Goal: Task Accomplishment & Management: Manage account settings

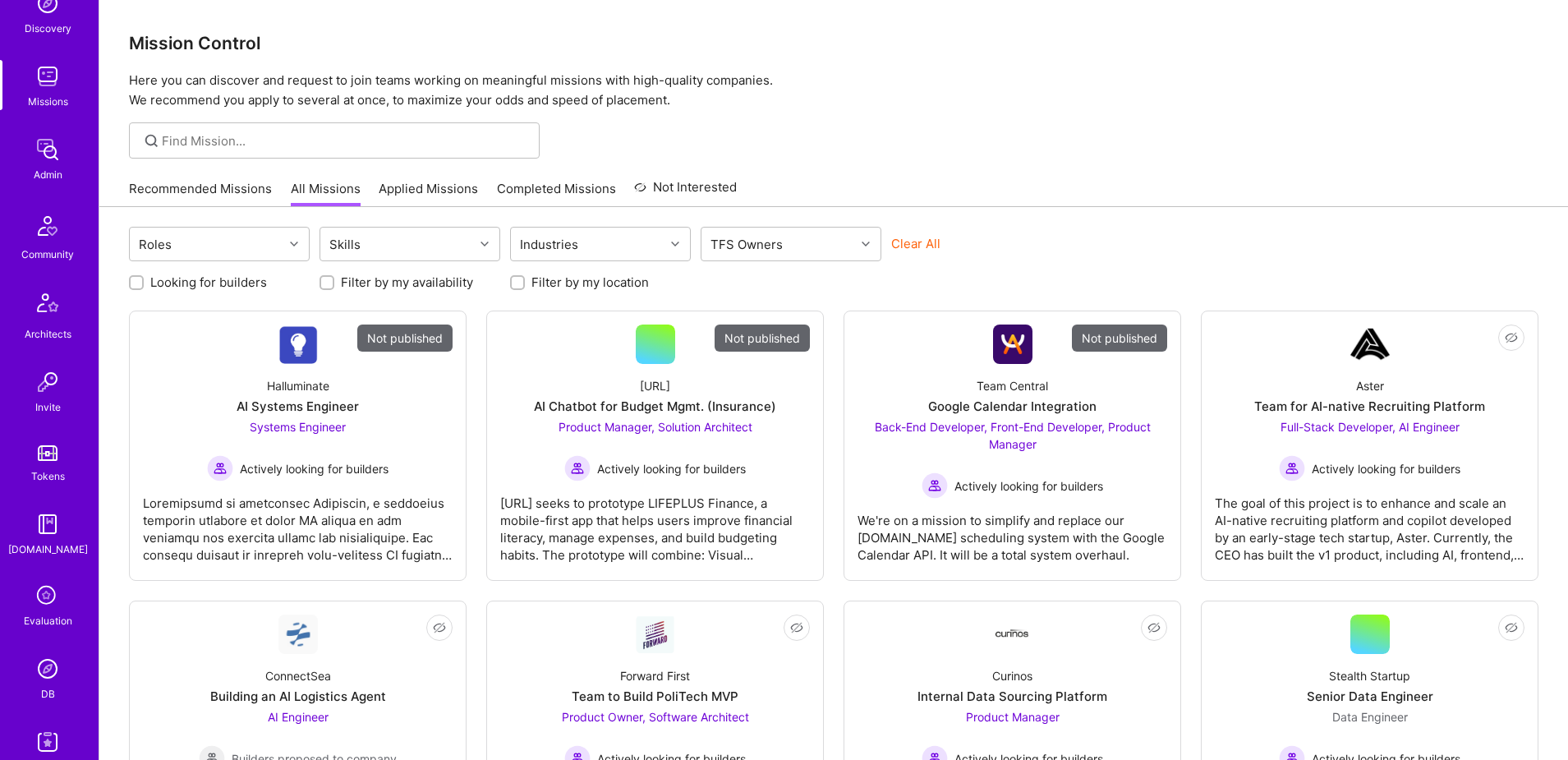
scroll to position [289, 0]
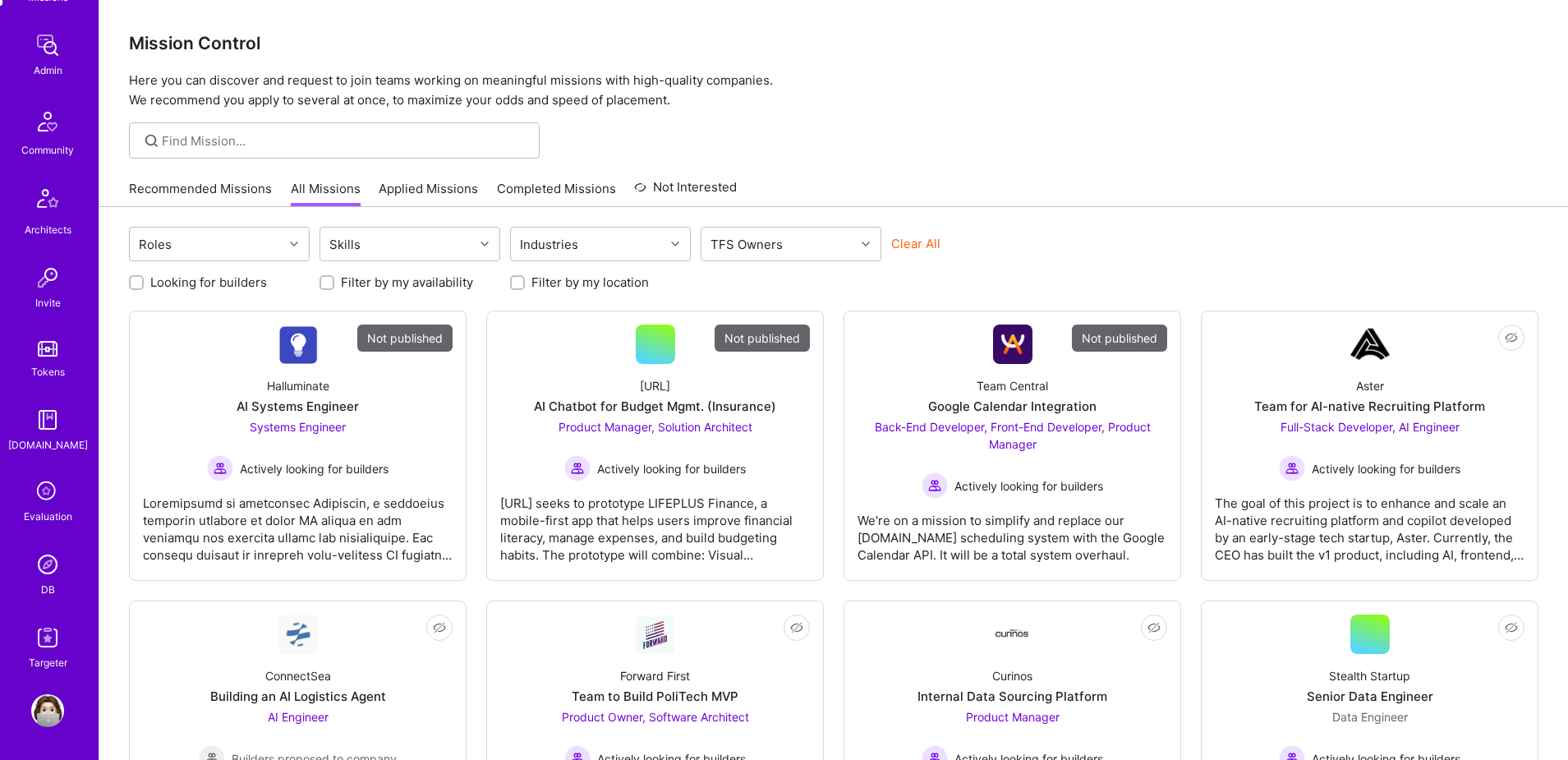
click at [47, 554] on img at bounding box center [47, 564] width 33 height 33
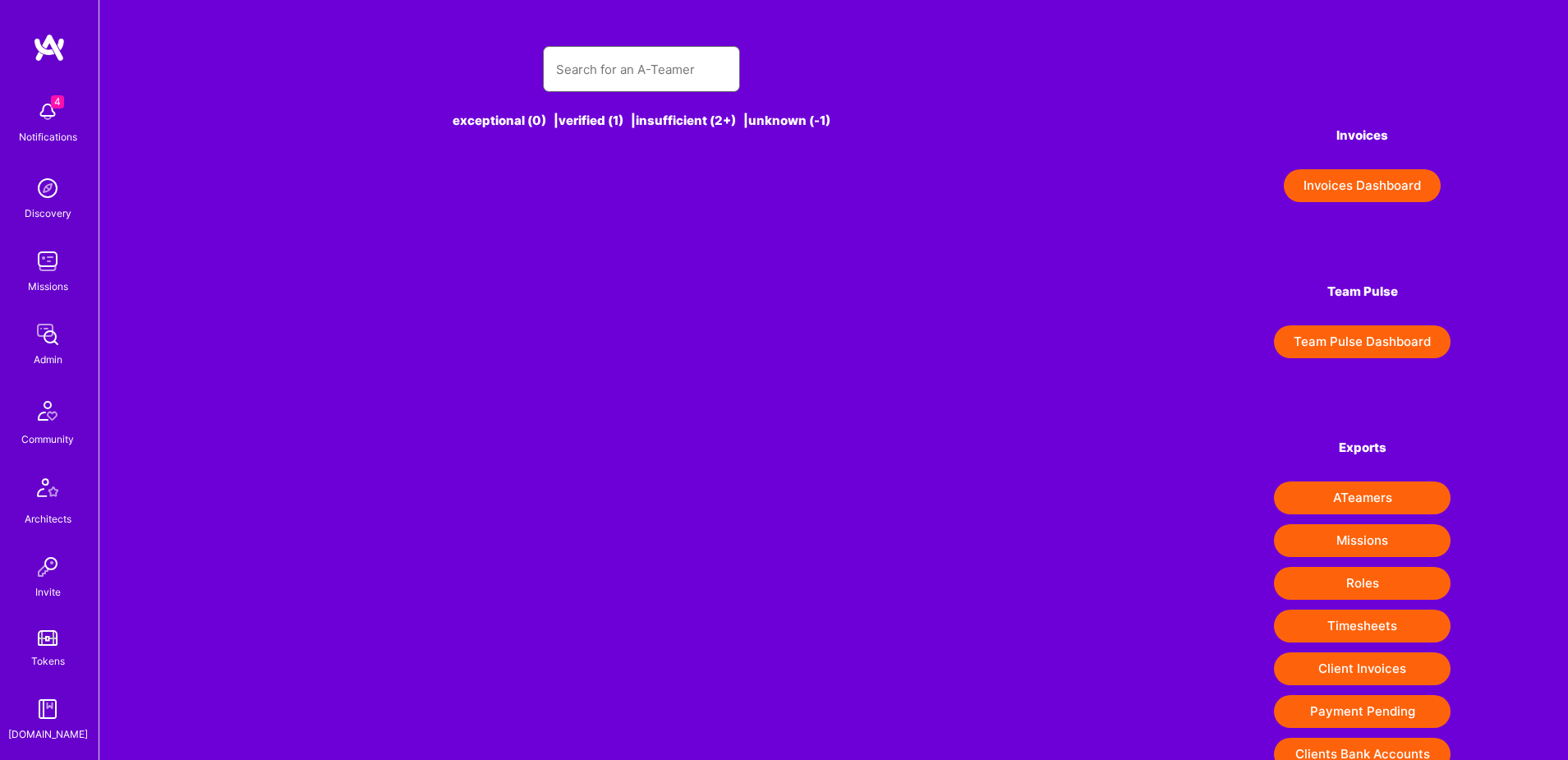
click at [656, 64] on input "text" at bounding box center [641, 69] width 171 height 42
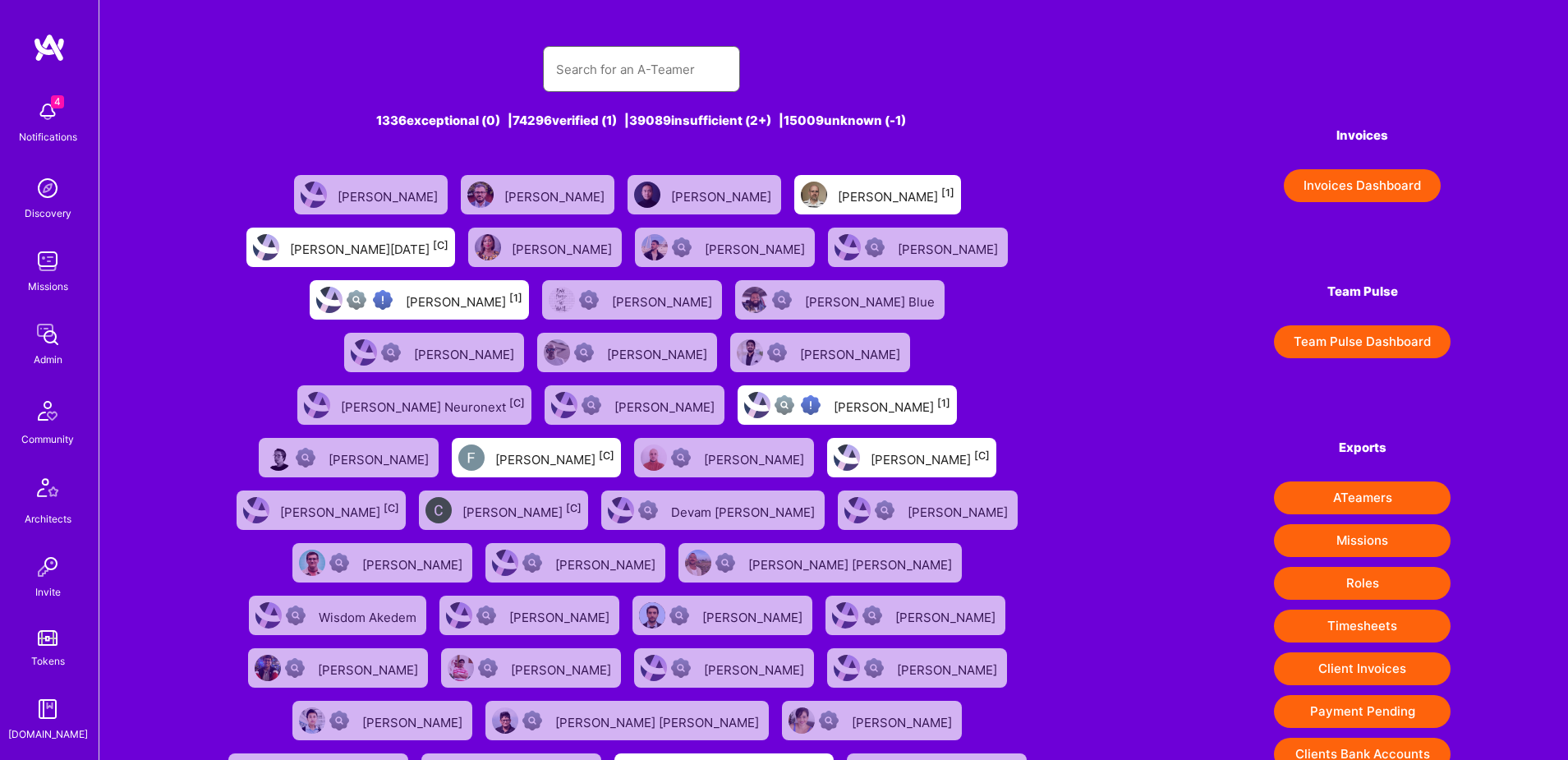
paste input "prynsh nigam"
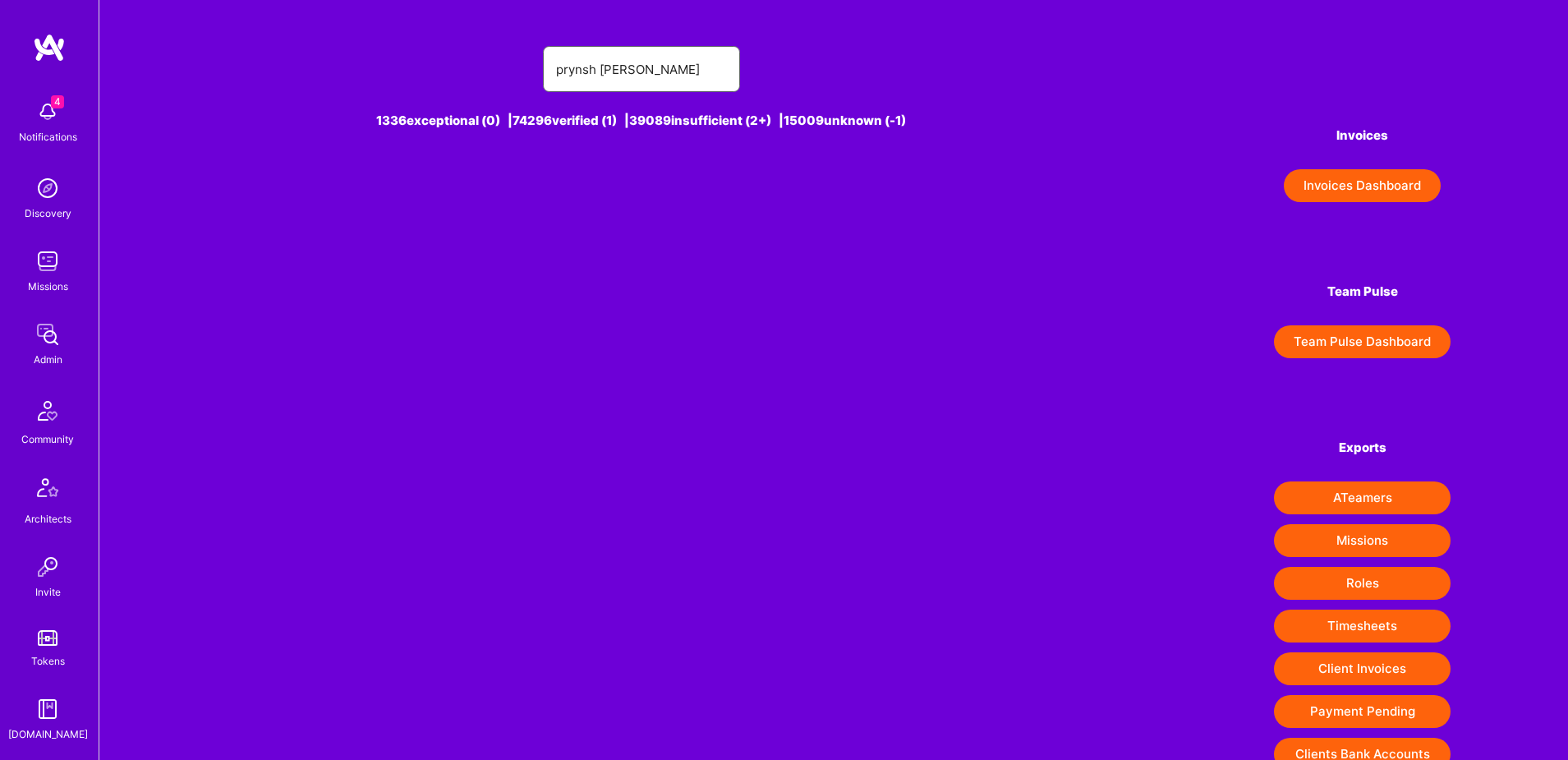
drag, startPoint x: 596, startPoint y: 70, endPoint x: 735, endPoint y: 78, distance: 139.2
click at [735, 78] on div "prynsh nigam" at bounding box center [641, 69] width 197 height 46
type input "prynsh"
click at [673, 189] on div "Prynsh N [1]" at bounding box center [672, 194] width 69 height 21
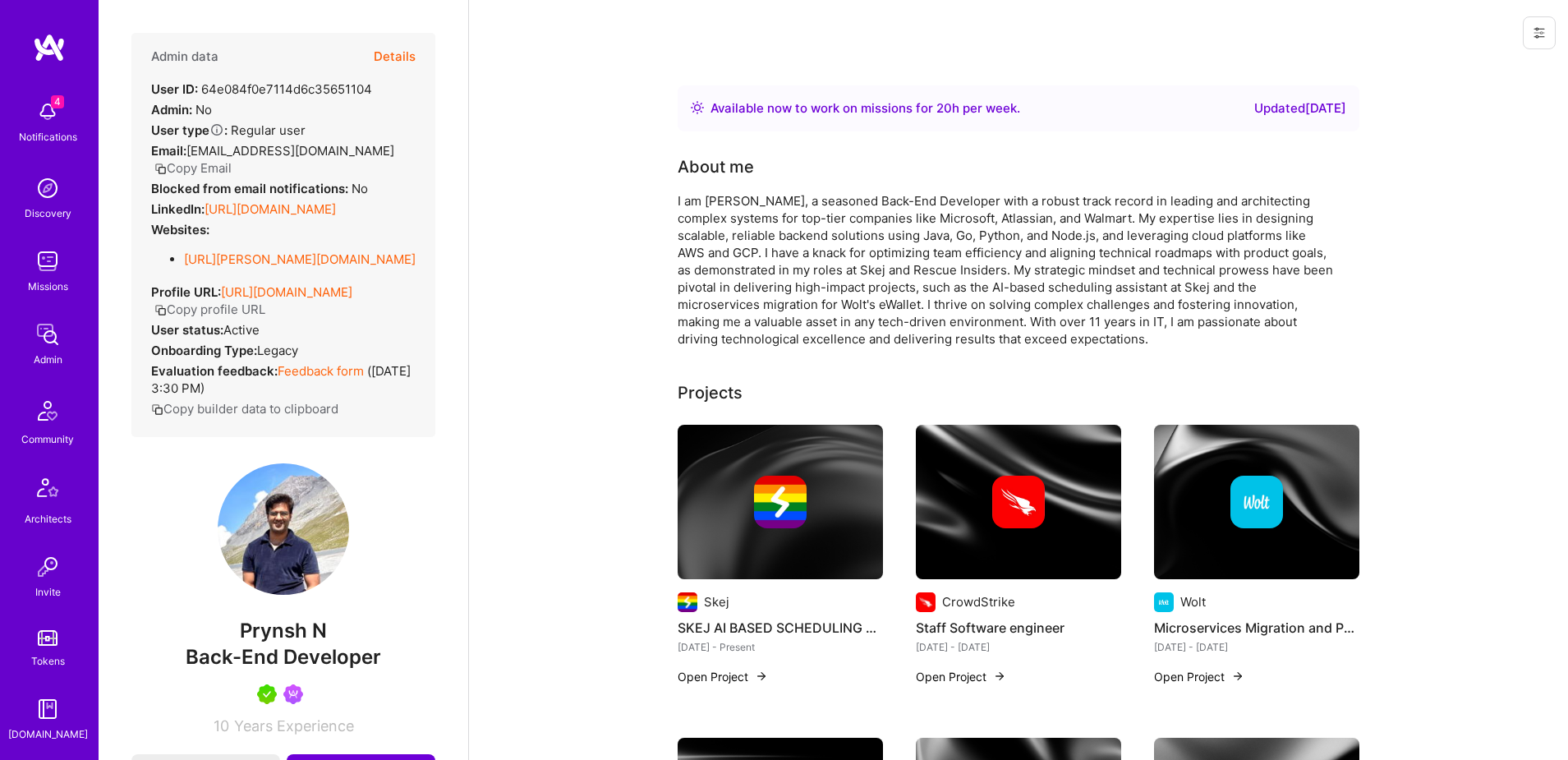
click at [330, 89] on div "User ID: 64e084f0e7114d6c35651104" at bounding box center [261, 89] width 221 height 17
copy div "64e084f0e7114d6c35651104"
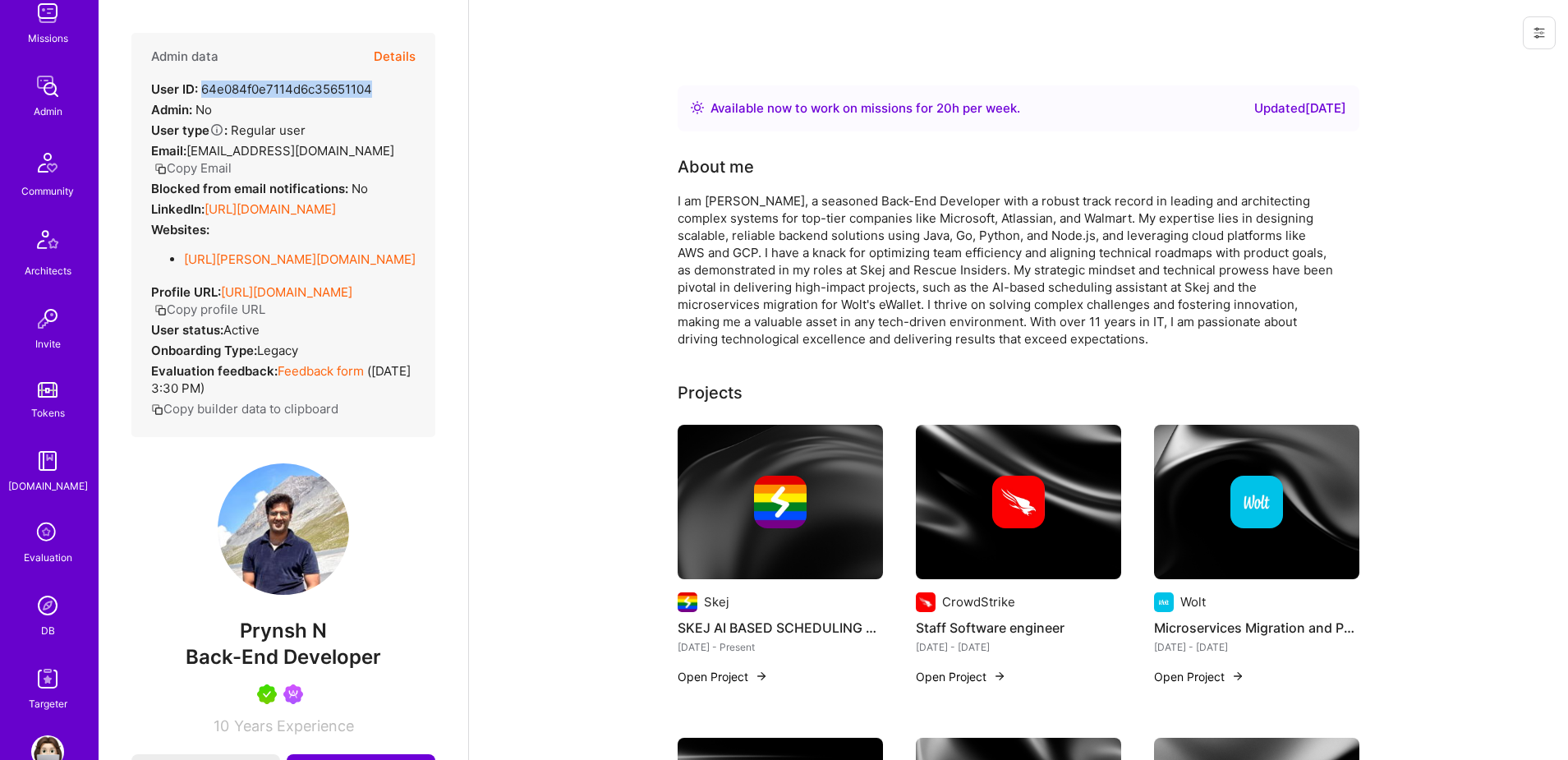
scroll to position [289, 0]
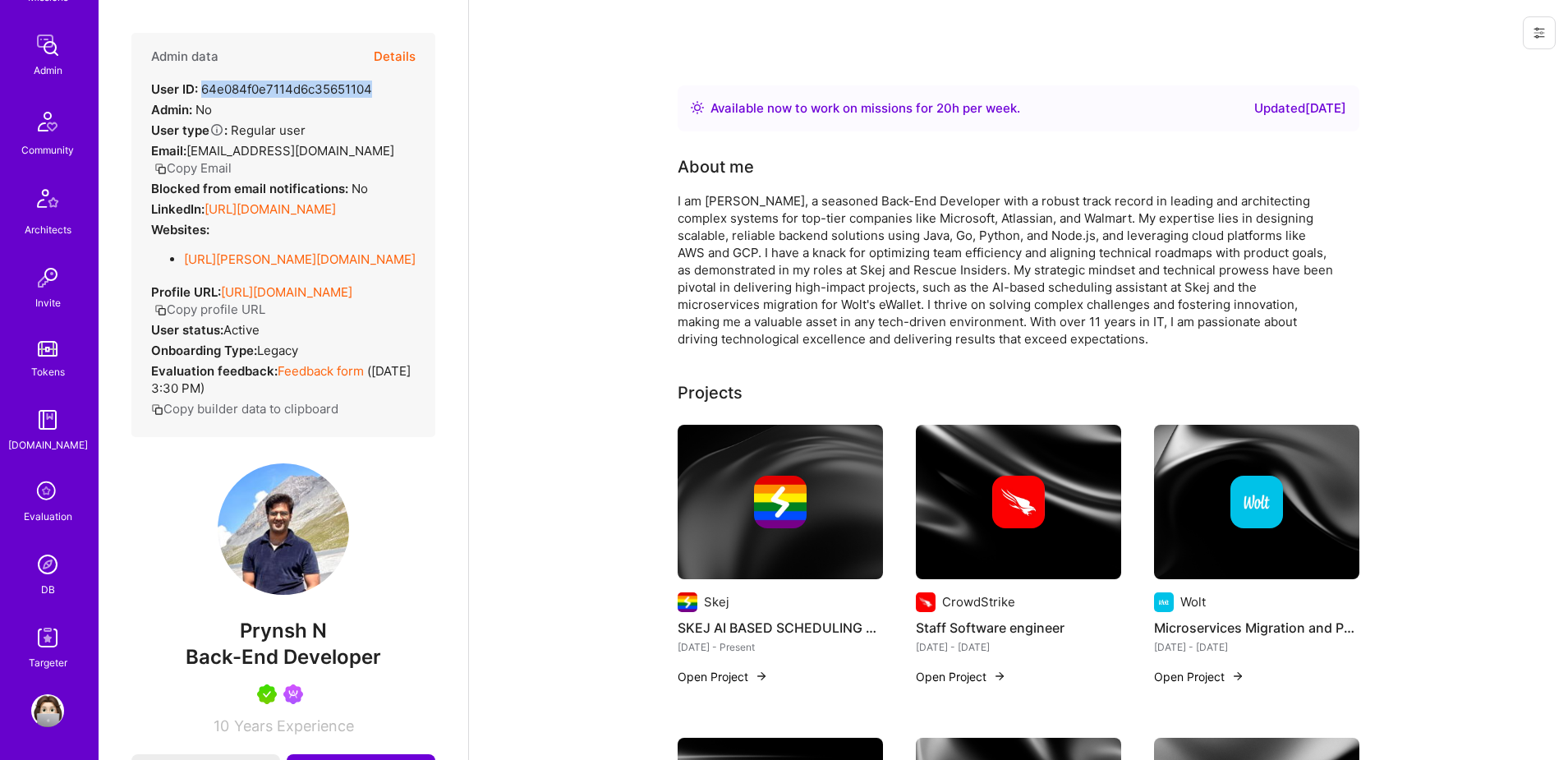
click at [46, 563] on img at bounding box center [47, 564] width 33 height 33
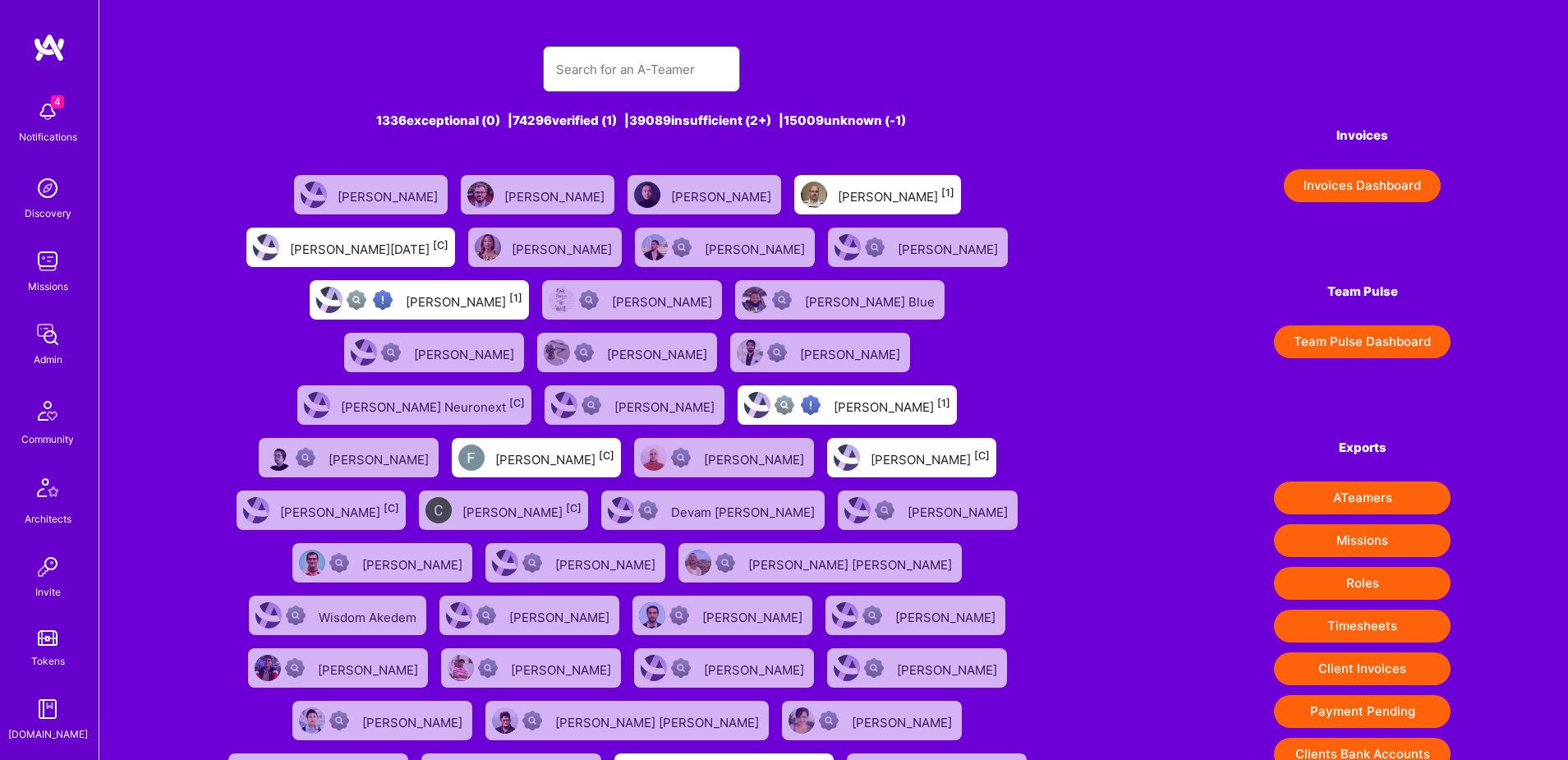
click at [647, 69] on input "text" at bounding box center [641, 69] width 171 height 42
paste input "[PERSON_NAME]"
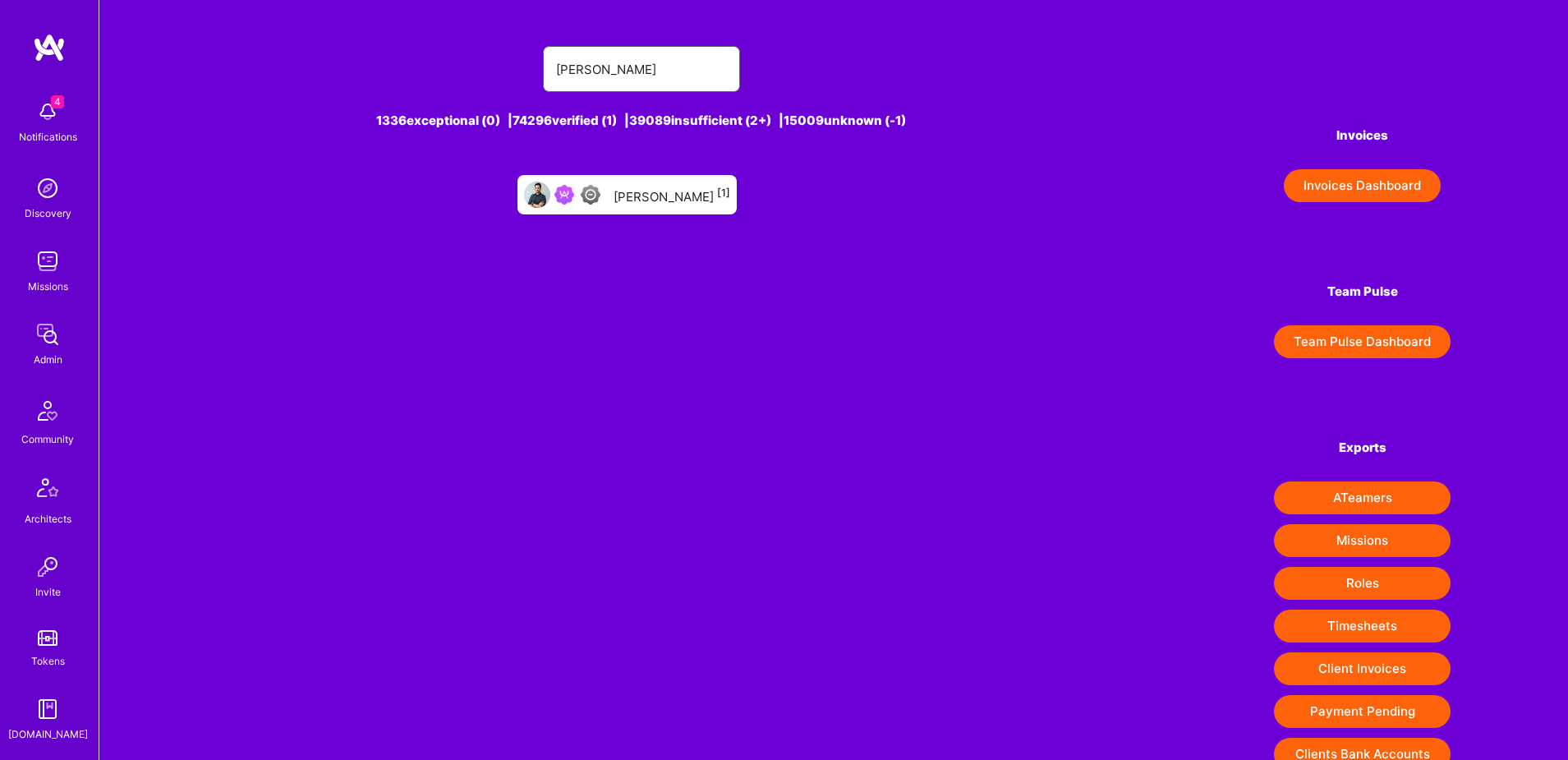
type input "[PERSON_NAME]"
click at [639, 195] on div "Vijay Rangan [1]" at bounding box center [672, 194] width 117 height 21
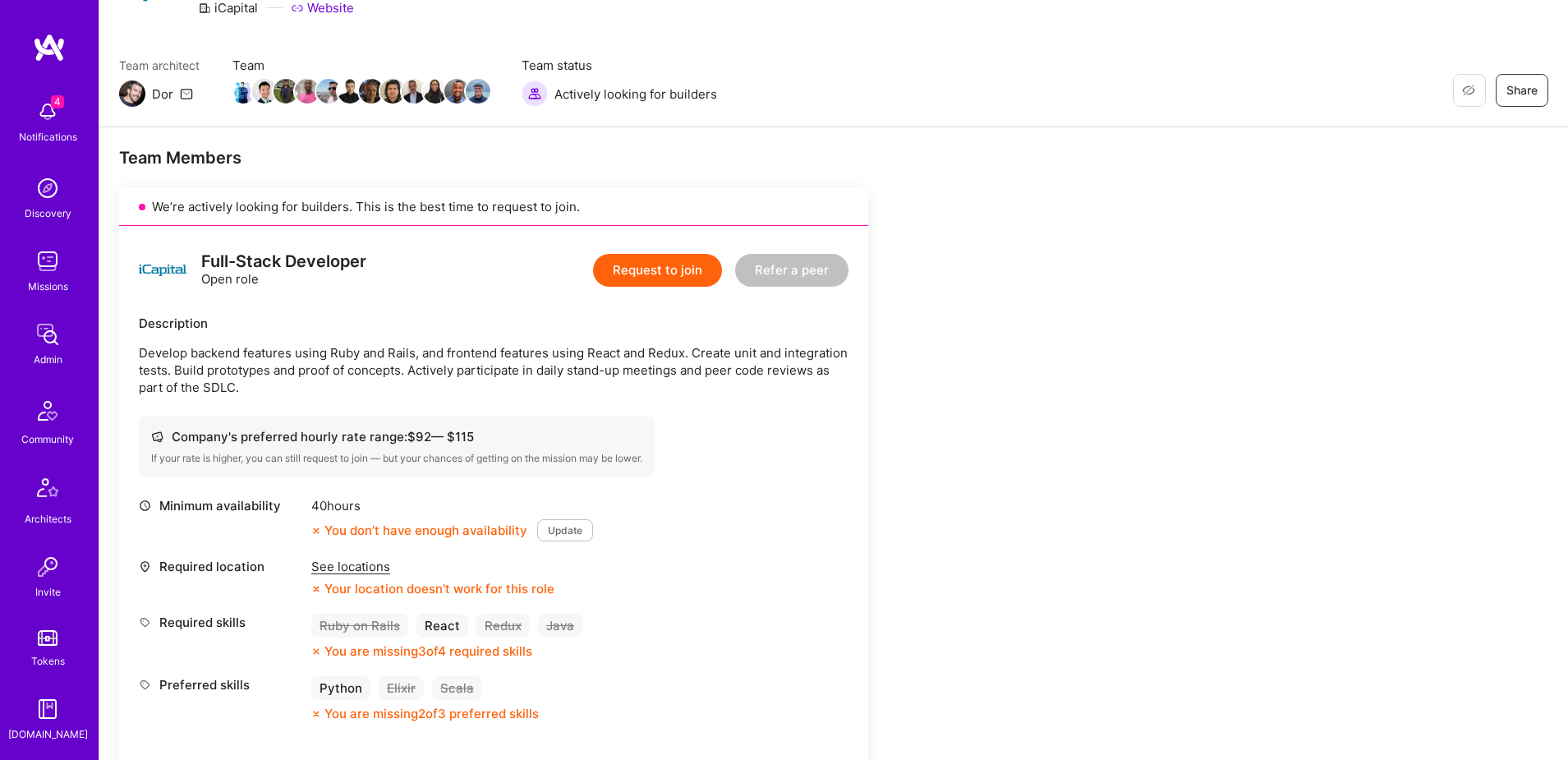
scroll to position [169, 0]
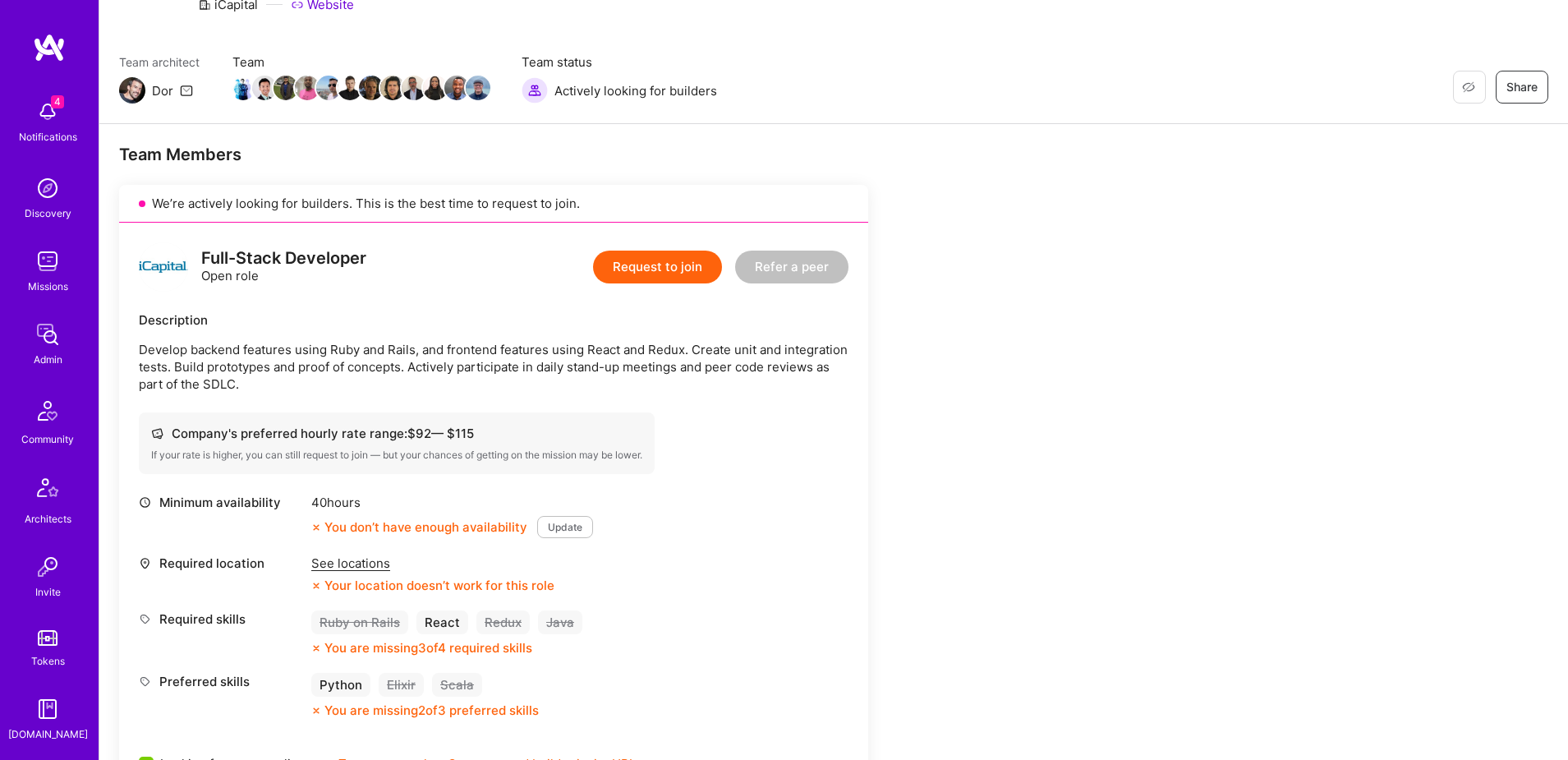
click at [363, 562] on div "See locations" at bounding box center [432, 563] width 243 height 17
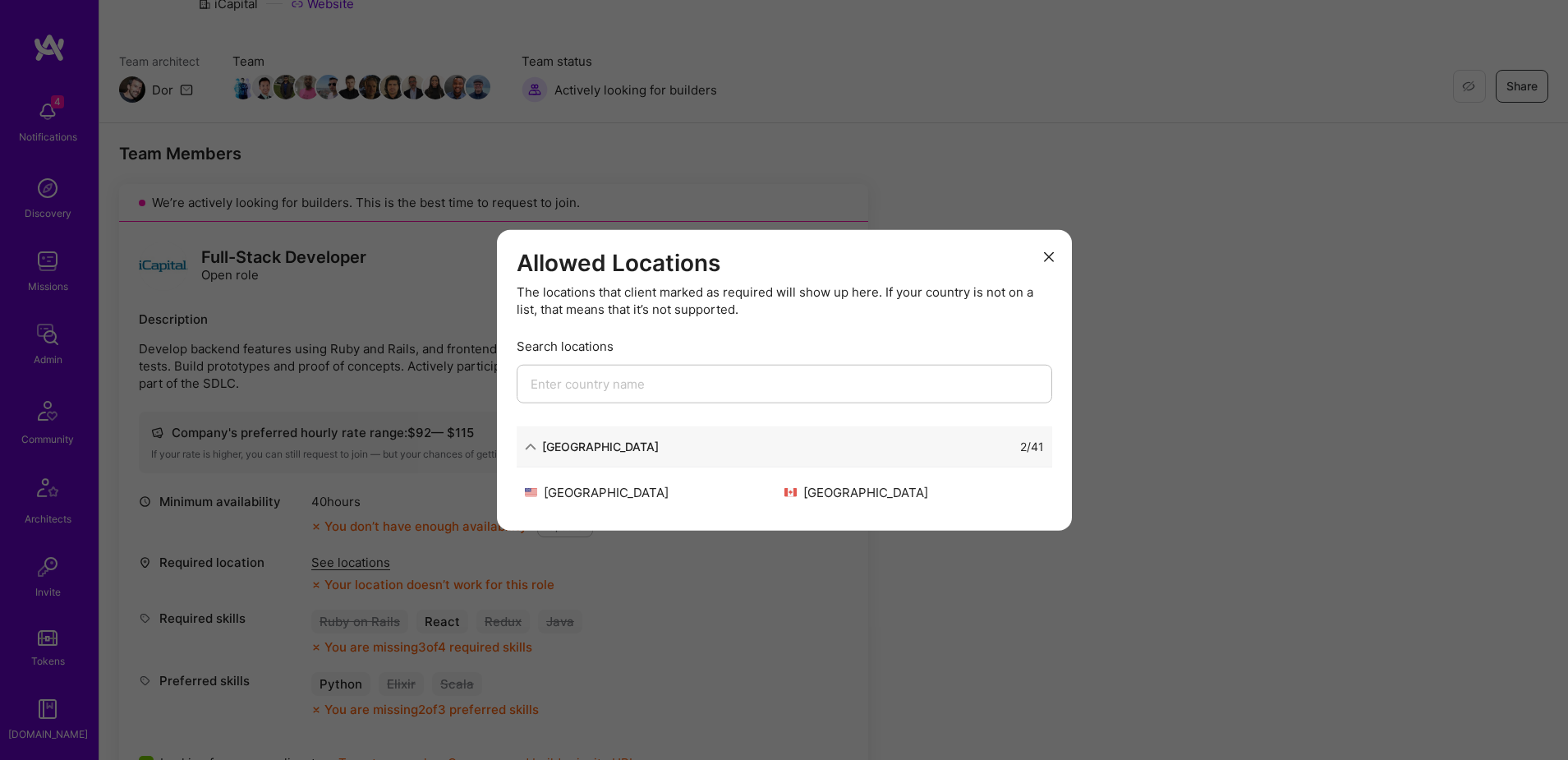
click at [1052, 251] on button "modal" at bounding box center [1049, 256] width 19 height 27
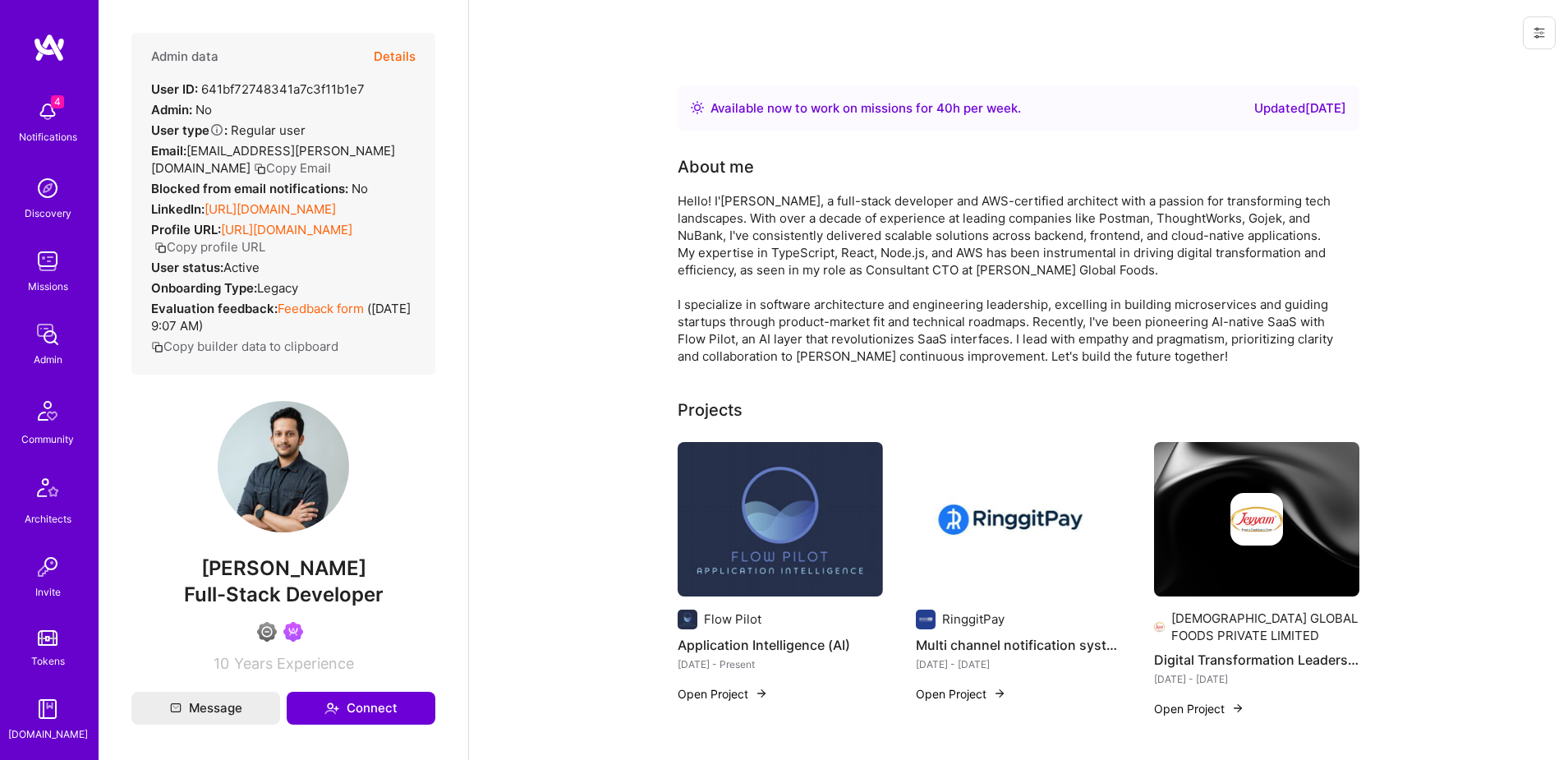
scroll to position [289, 0]
click at [46, 564] on img at bounding box center [47, 564] width 33 height 33
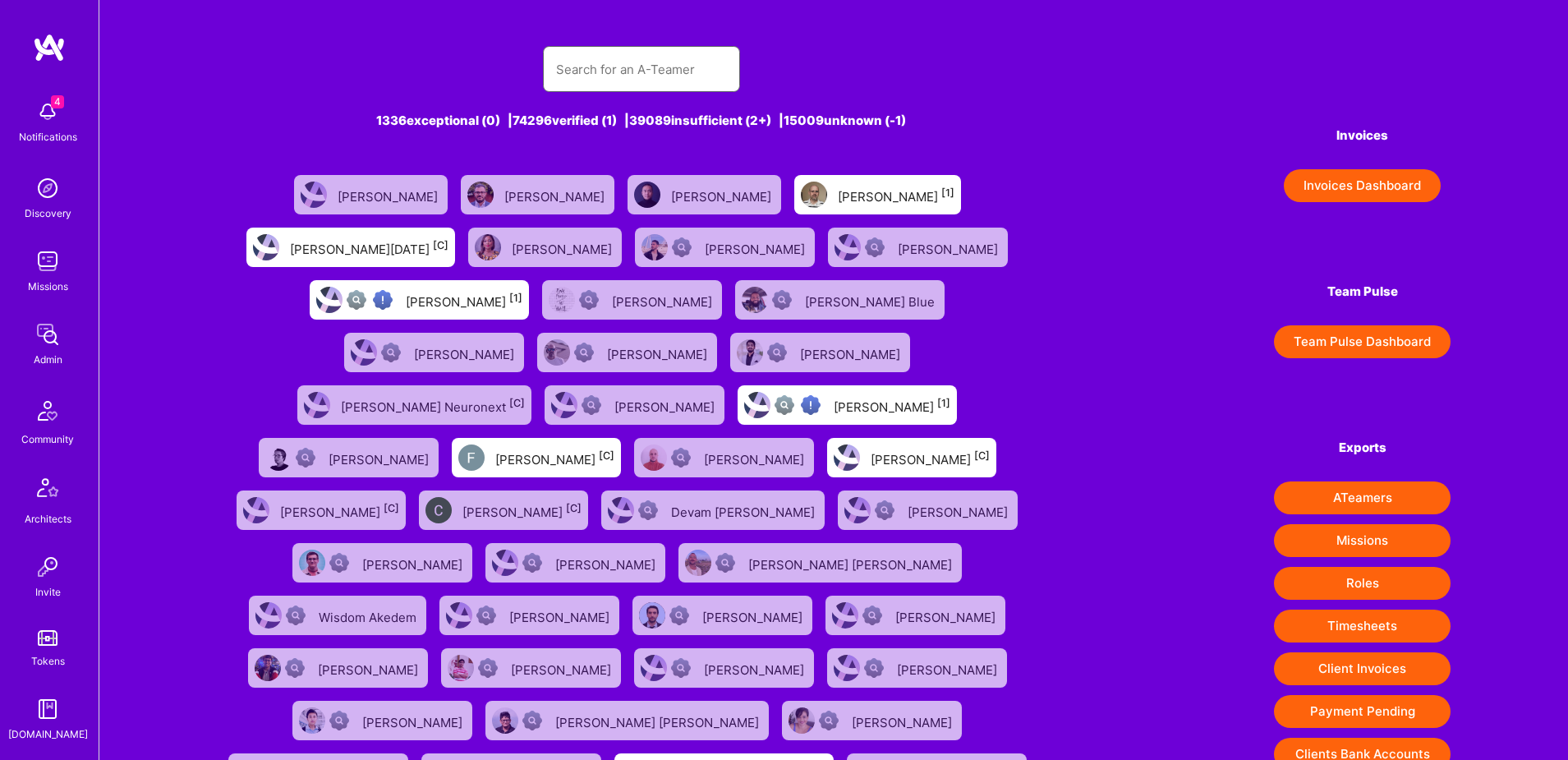
click at [632, 63] on input "text" at bounding box center [641, 69] width 171 height 42
paste input "[EMAIL_ADDRESS][DOMAIN_NAME]"
type input "[EMAIL_ADDRESS][DOMAIN_NAME]"
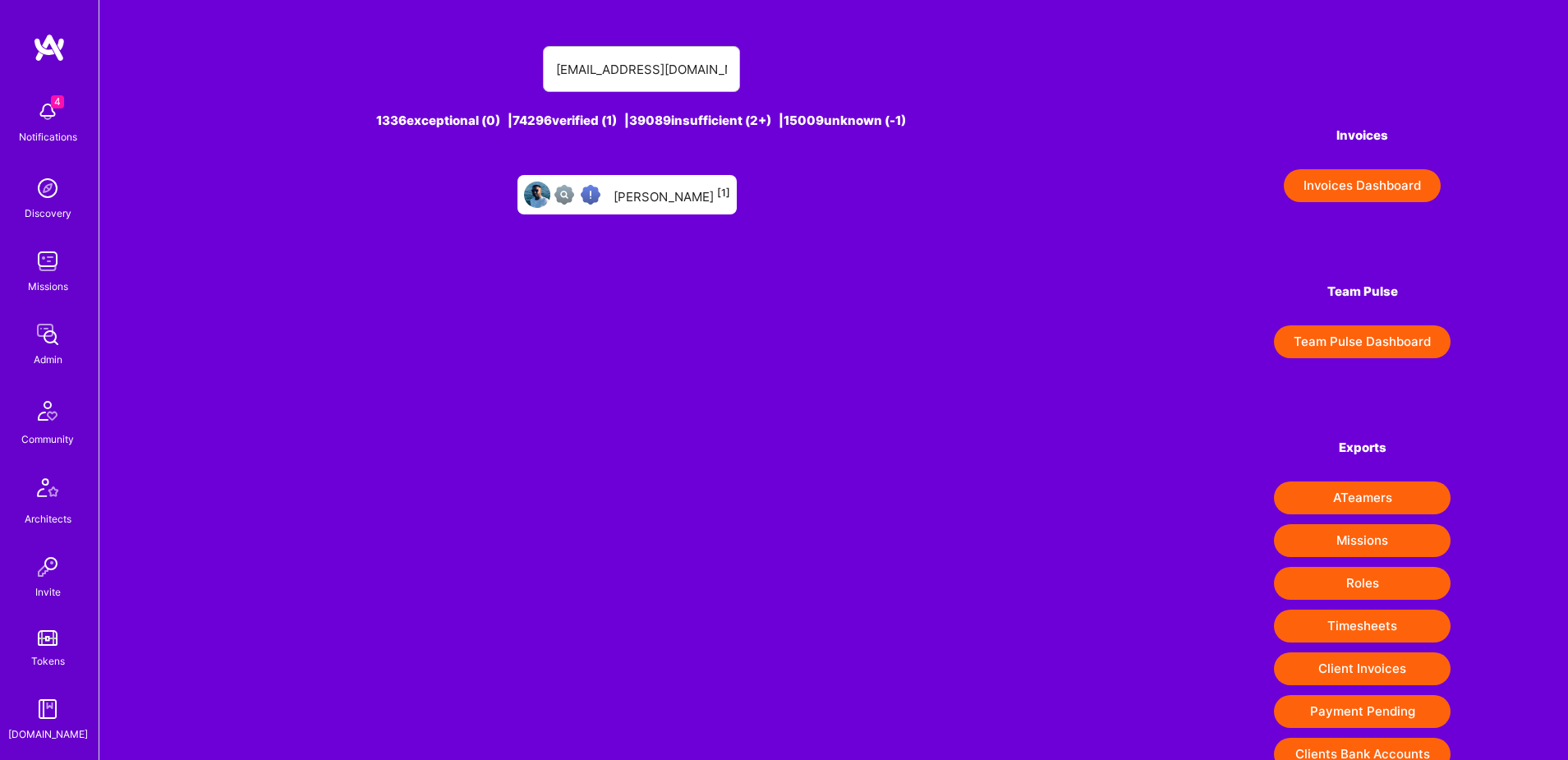
scroll to position [8, 0]
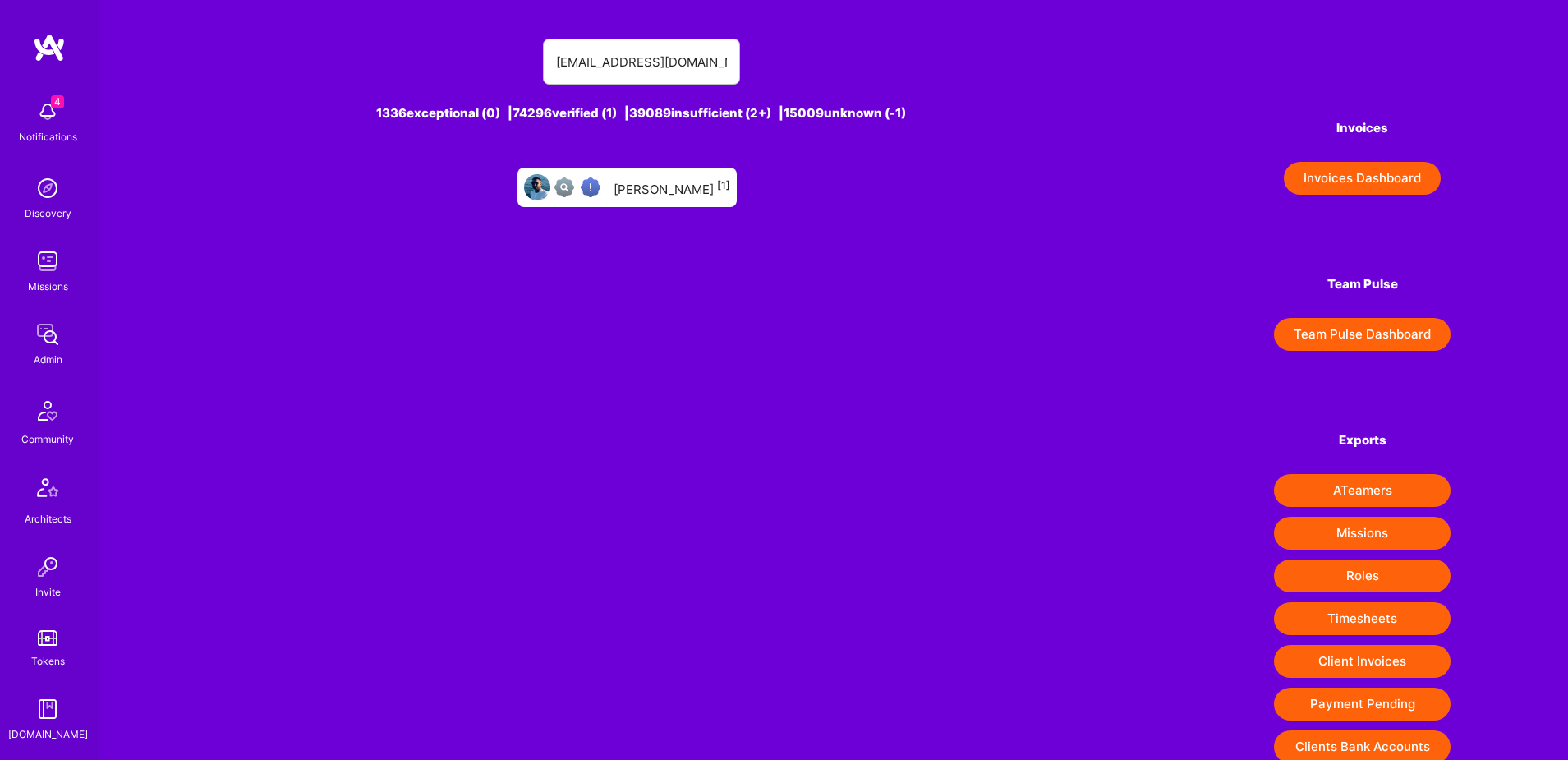
click at [670, 196] on div "[PERSON_NAME] [1]" at bounding box center [672, 186] width 117 height 21
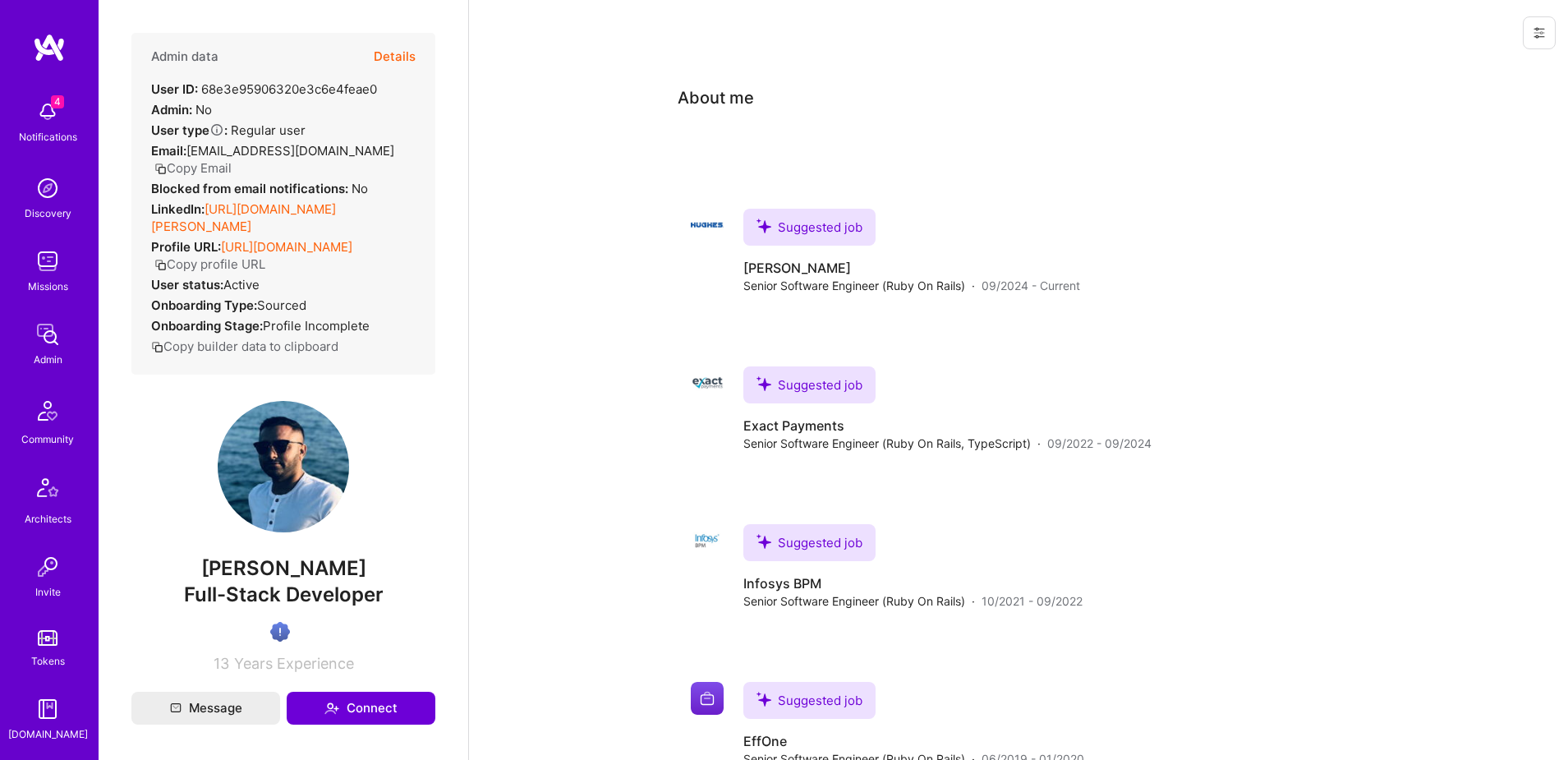
click at [1548, 20] on button at bounding box center [1539, 32] width 33 height 33
click at [1465, 64] on button "Login as Satish" at bounding box center [1479, 69] width 152 height 42
